Goal: Task Accomplishment & Management: Use online tool/utility

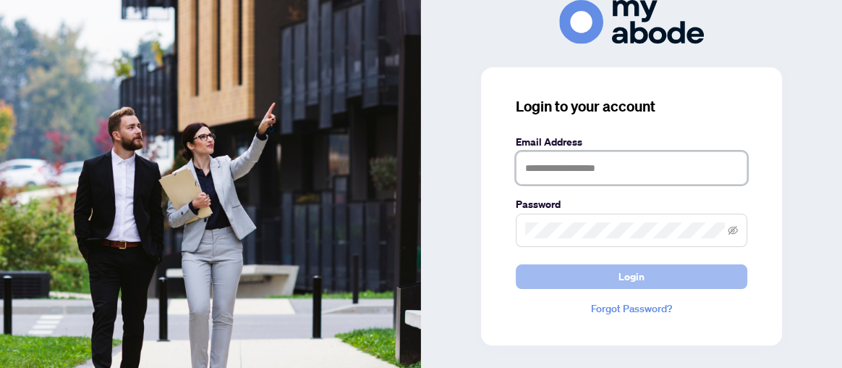
type input "**********"
click at [617, 273] on button "Login" at bounding box center [632, 276] width 232 height 25
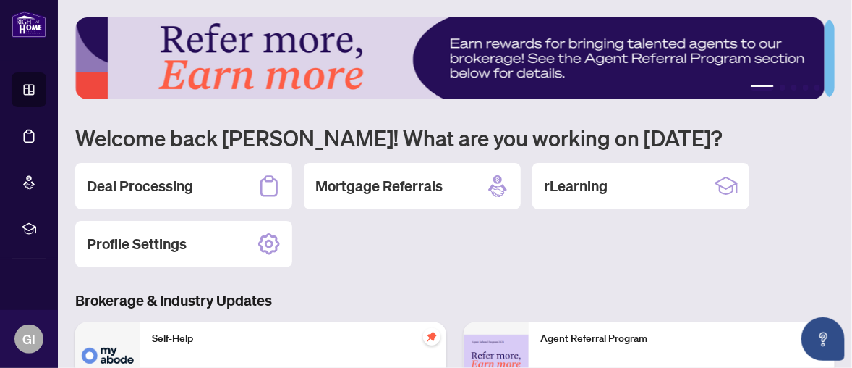
click at [150, 184] on h2 "Deal Processing" at bounding box center [140, 186] width 106 height 20
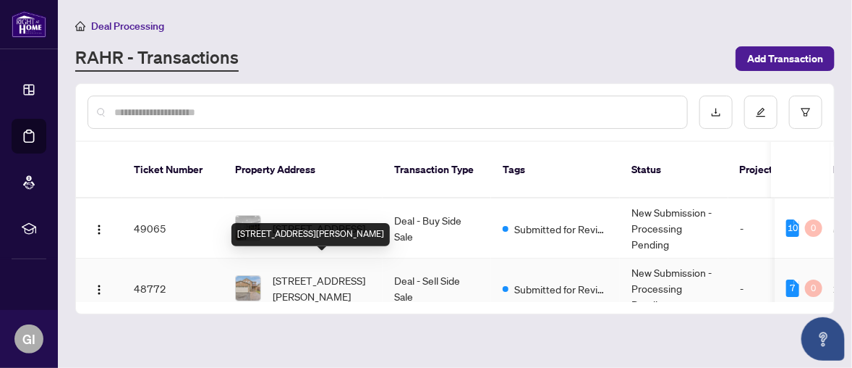
scroll to position [72, 0]
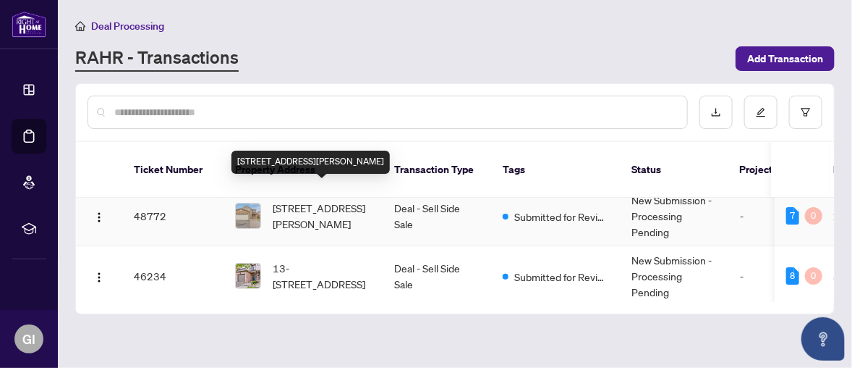
click at [336, 200] on span "9 Brennan Rd, Ajax, Ontario L1T 2G1, Canada" at bounding box center [322, 216] width 98 height 32
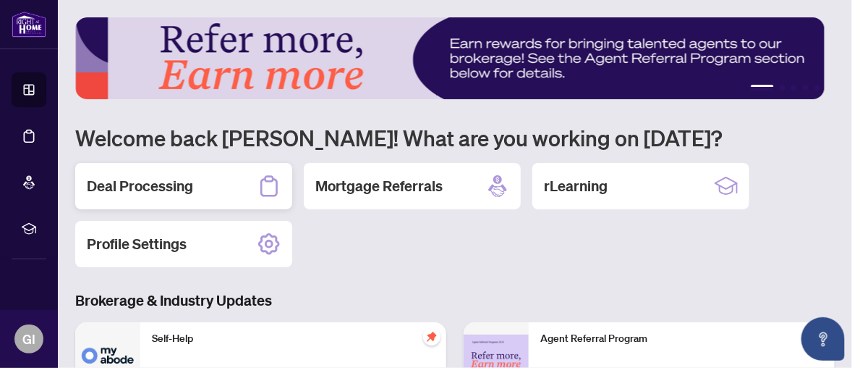
click at [162, 189] on h2 "Deal Processing" at bounding box center [140, 186] width 106 height 20
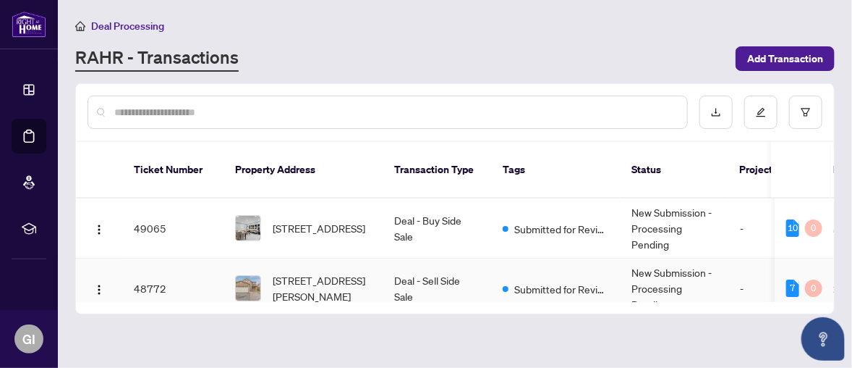
click at [425, 266] on td "Deal - Sell Side Sale" at bounding box center [437, 288] width 109 height 60
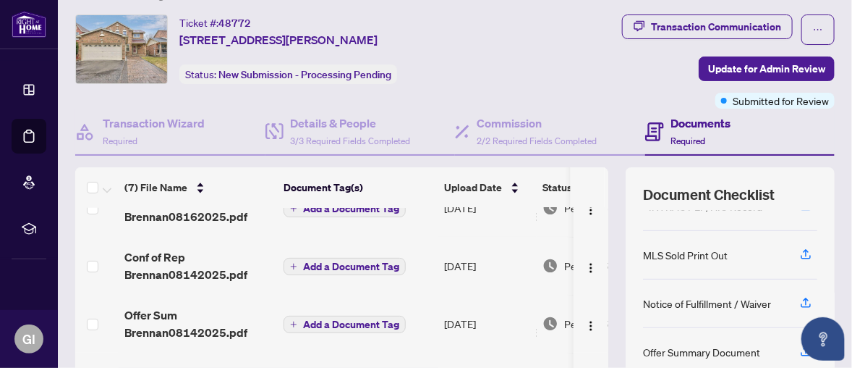
scroll to position [34, 0]
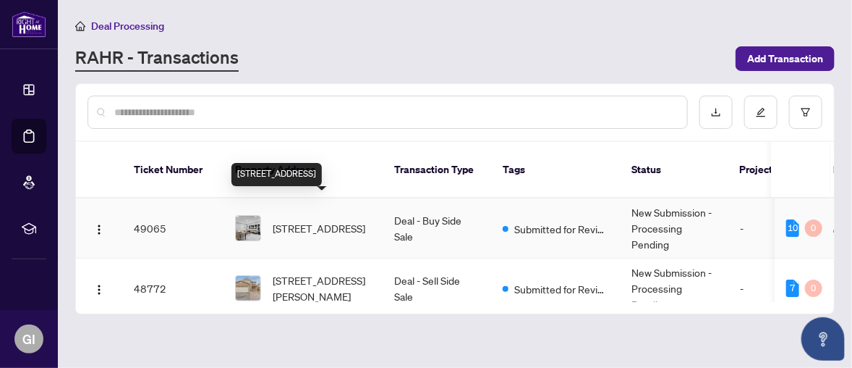
click at [339, 220] on span "5971 Greensboro Dr, Mississauga, Ontario L5M 5S5, Canada" at bounding box center [319, 228] width 93 height 16
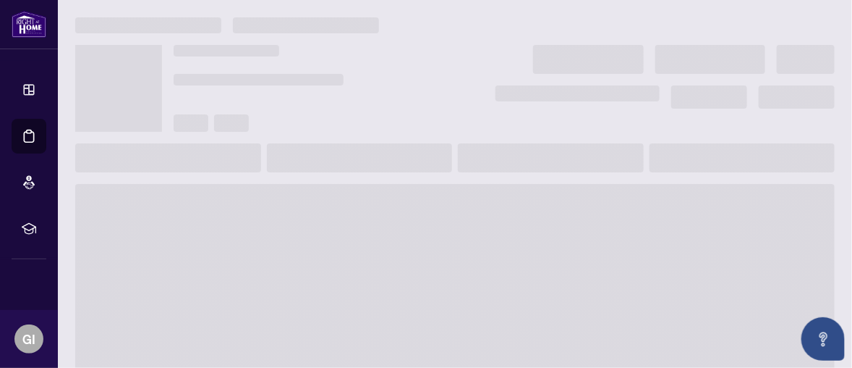
click at [339, 204] on span at bounding box center [455, 300] width 760 height 232
